Goal: Find specific page/section: Find specific page/section

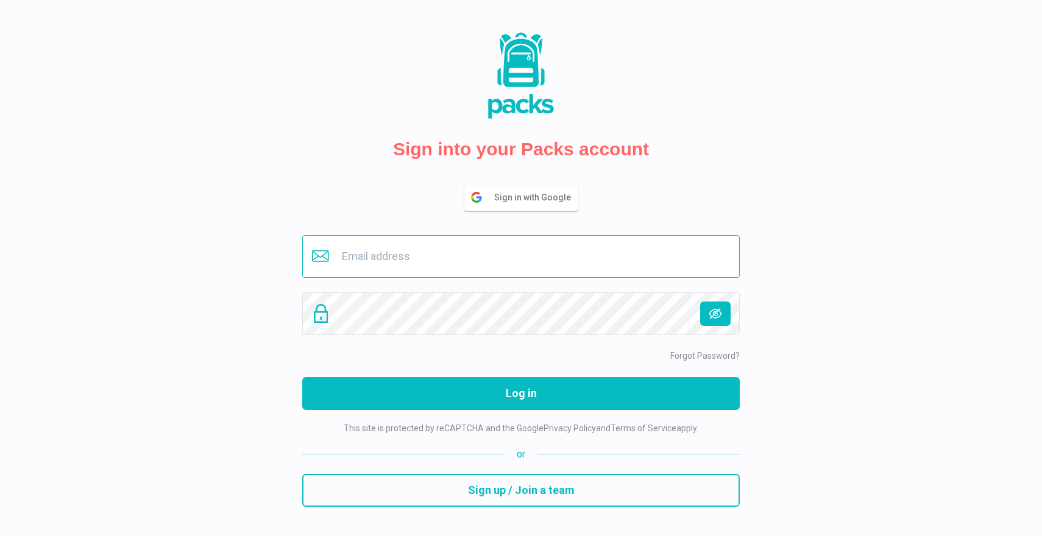
type input "[EMAIL_ADDRESS][DOMAIN_NAME]"
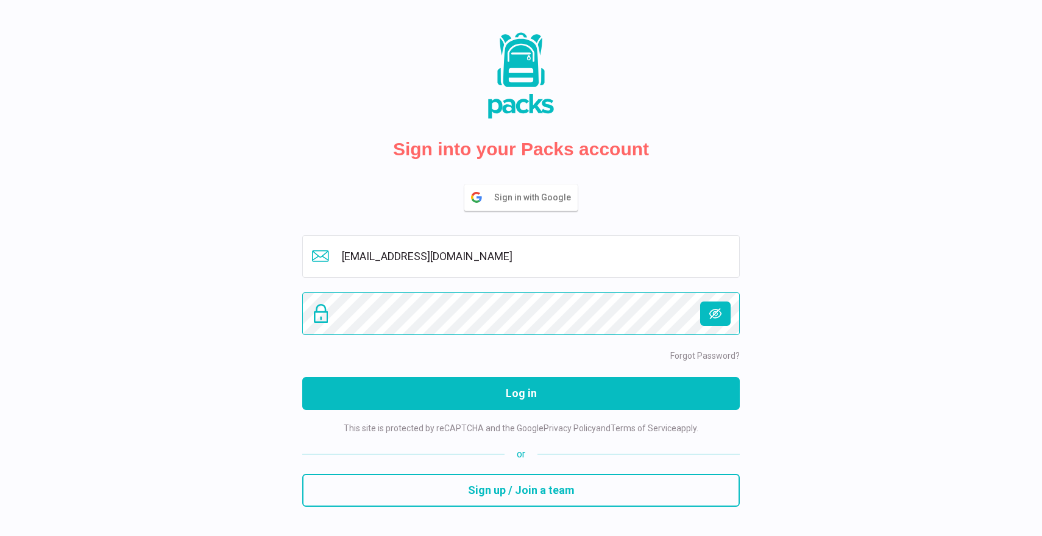
click at [521, 393] on button "Log in" at bounding box center [521, 393] width 438 height 33
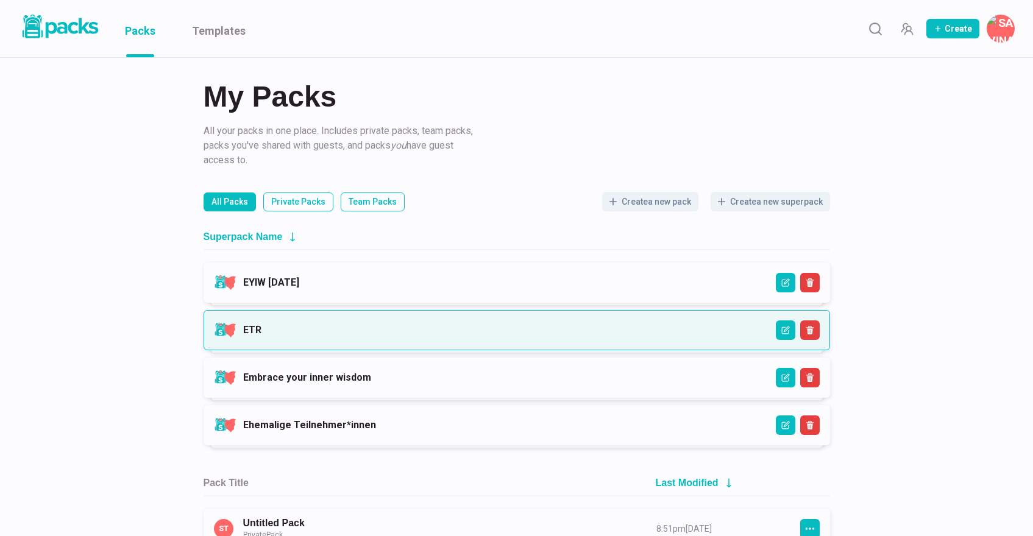
click at [261, 324] on link "ETR" at bounding box center [252, 330] width 18 height 12
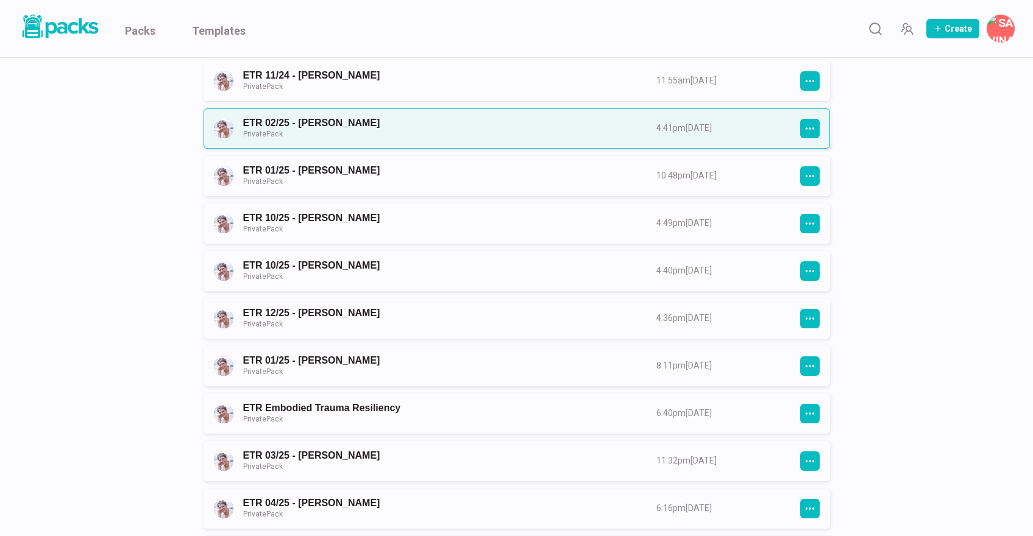
scroll to position [461, 0]
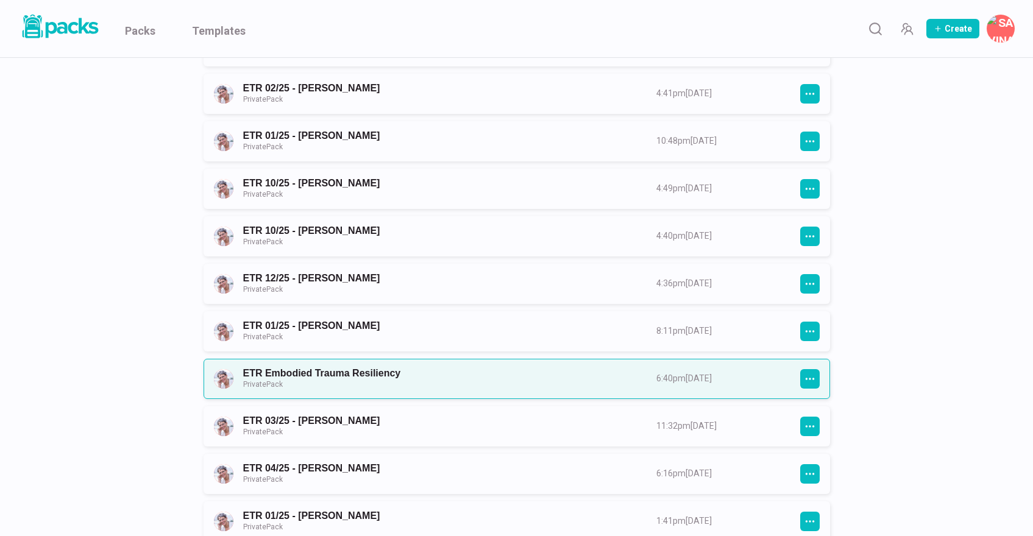
click at [427, 375] on link "ETR Embodied Trauma Resiliency Private Pack" at bounding box center [438, 379] width 391 height 23
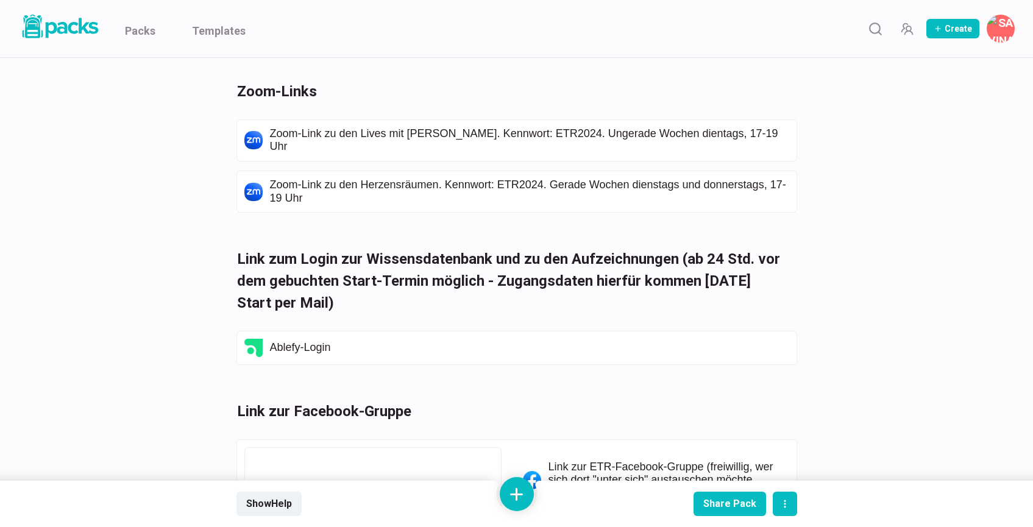
scroll to position [3641, 0]
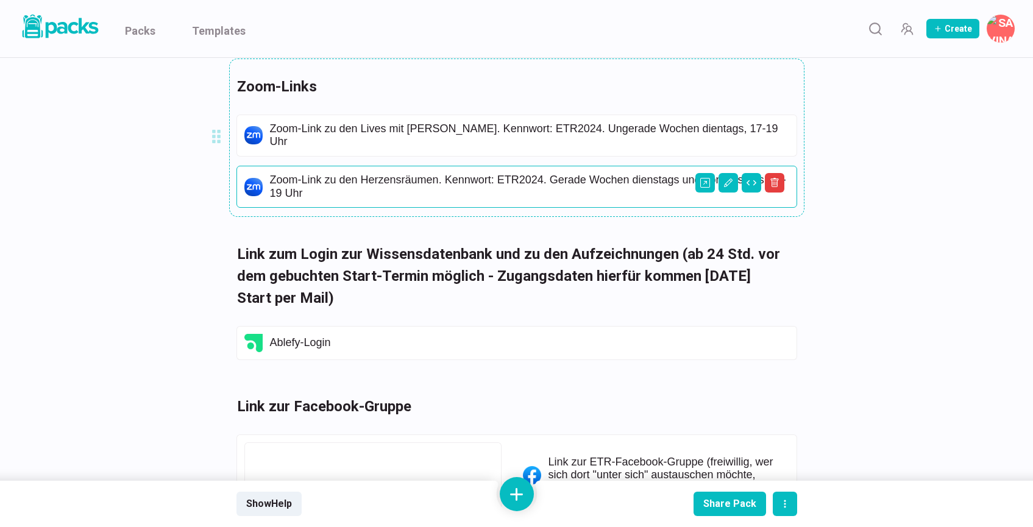
click at [463, 174] on p "Zoom-Link zu den Herzensräumen. Kennwort: ETR2024. Gerade Wochen dienstags und …" at bounding box center [529, 187] width 519 height 26
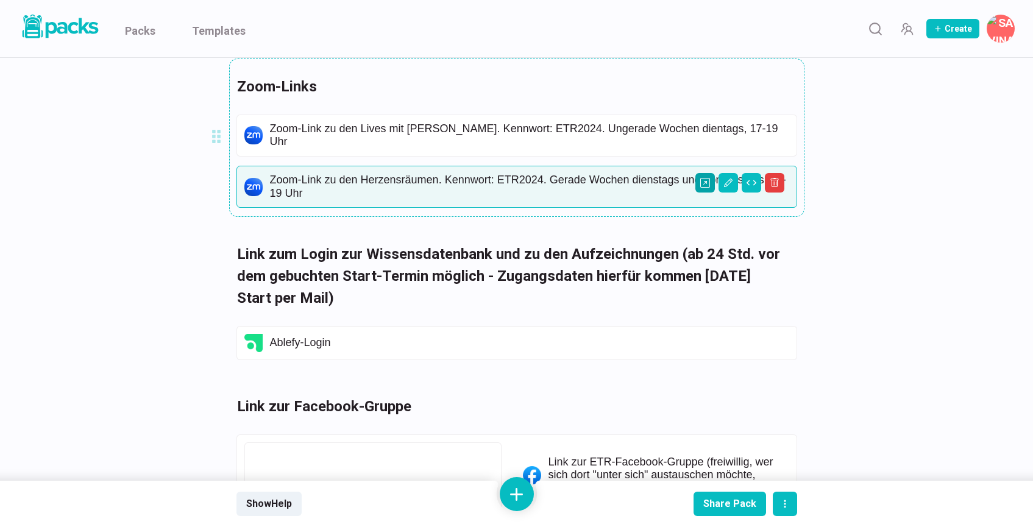
click at [704, 183] on icon "Open external link" at bounding box center [705, 183] width 10 height 10
